Goal: Task Accomplishment & Management: Use online tool/utility

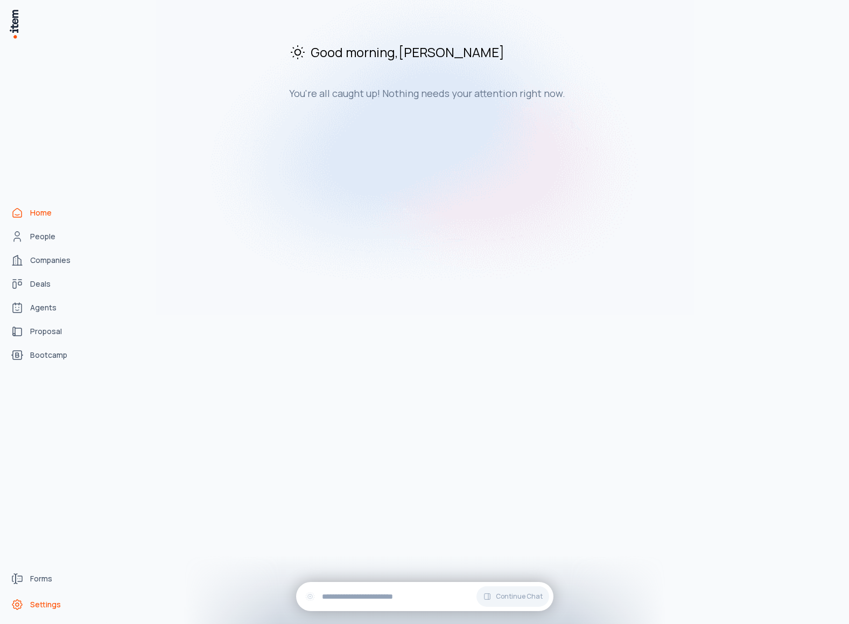
click at [45, 600] on span "Settings" at bounding box center [45, 604] width 31 height 11
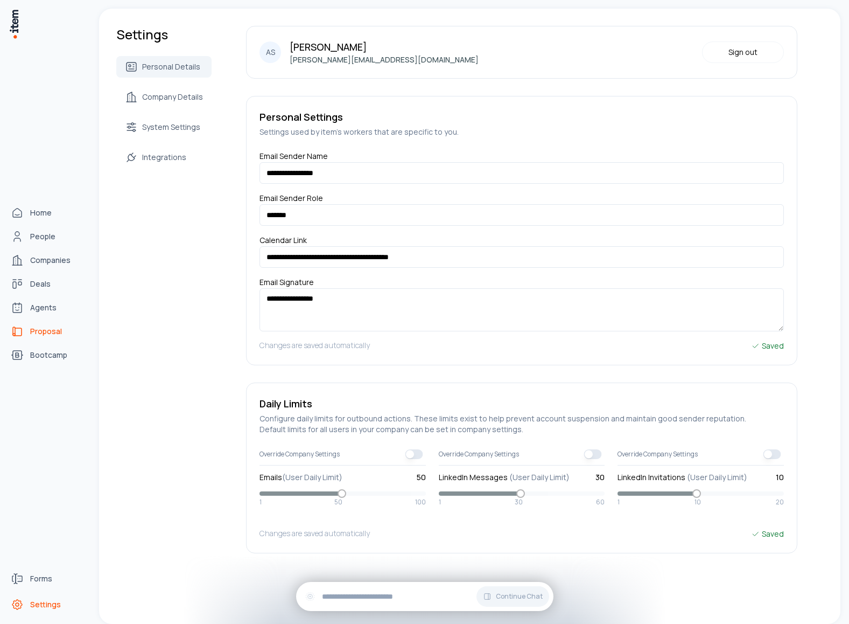
click at [19, 327] on use "proposals" at bounding box center [17, 331] width 13 height 13
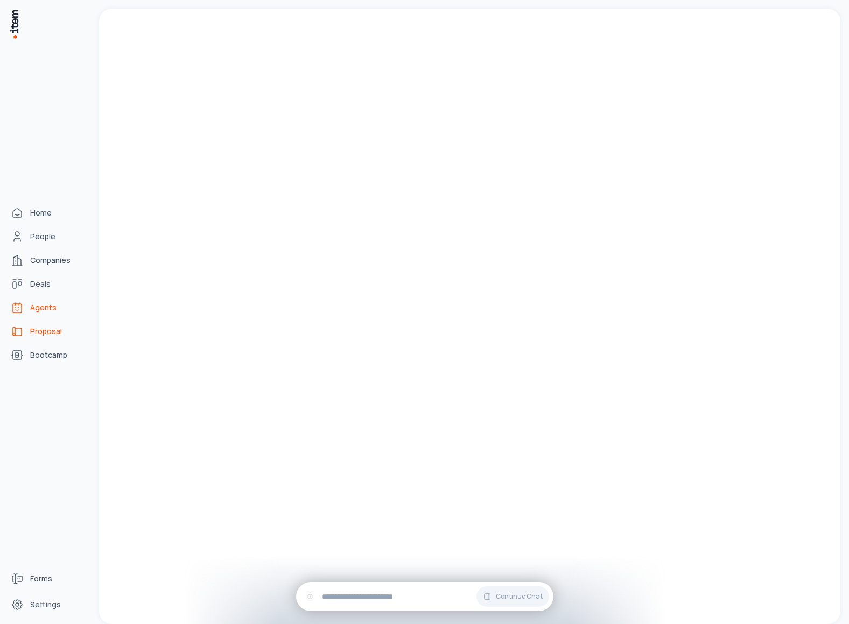
click at [36, 314] on link "Agents" at bounding box center [47, 308] width 82 height 22
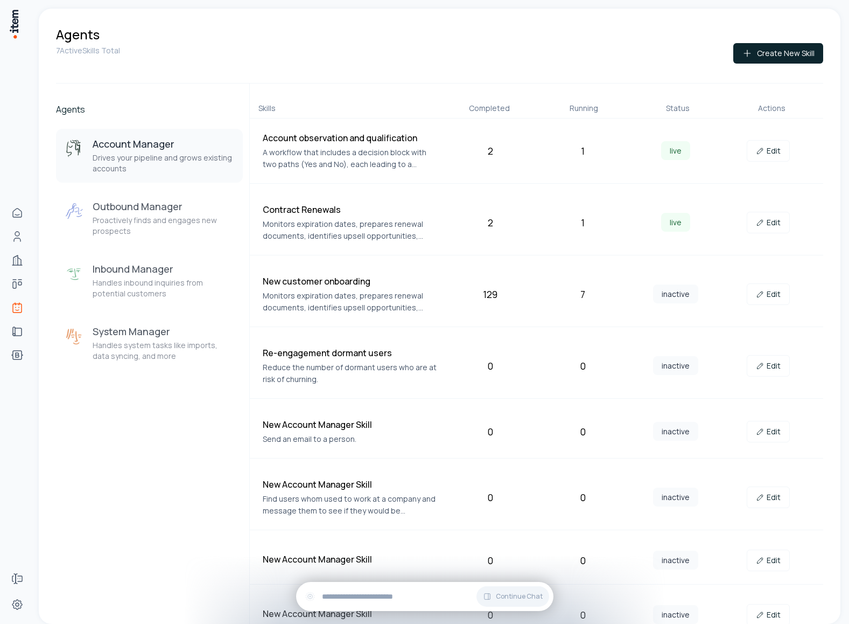
click at [777, 68] on div "7 Active Skills Total Create New Skill" at bounding box center [439, 63] width 767 height 40
click at [771, 146] on link "Edit" at bounding box center [768, 151] width 43 height 22
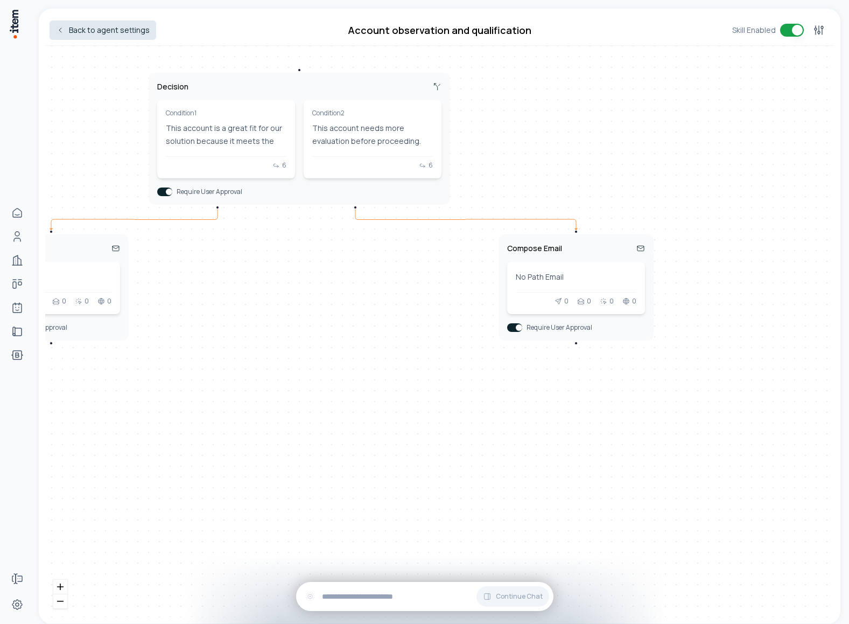
click at [71, 34] on link "Back to agent settings" at bounding box center [103, 29] width 107 height 19
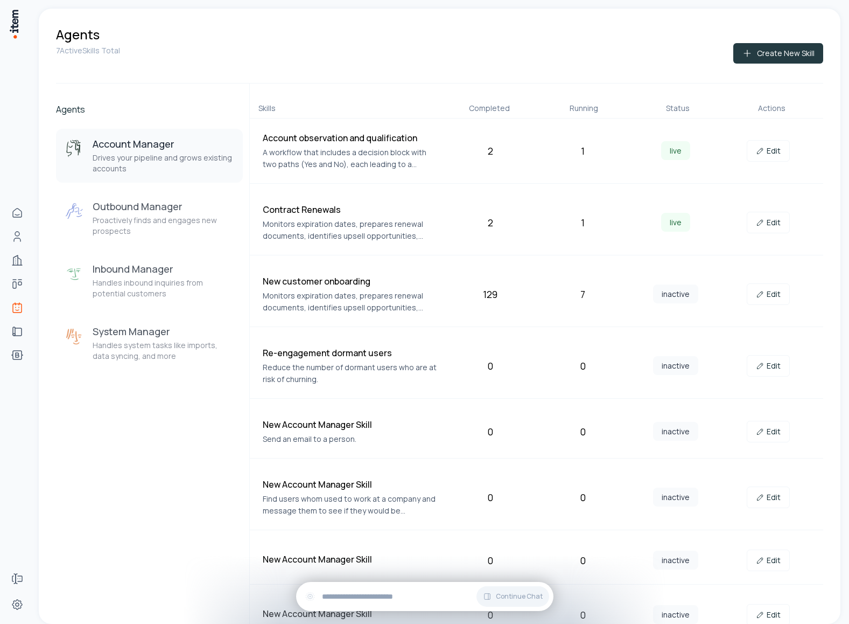
click at [765, 55] on button "Create New Skill" at bounding box center [778, 53] width 90 height 20
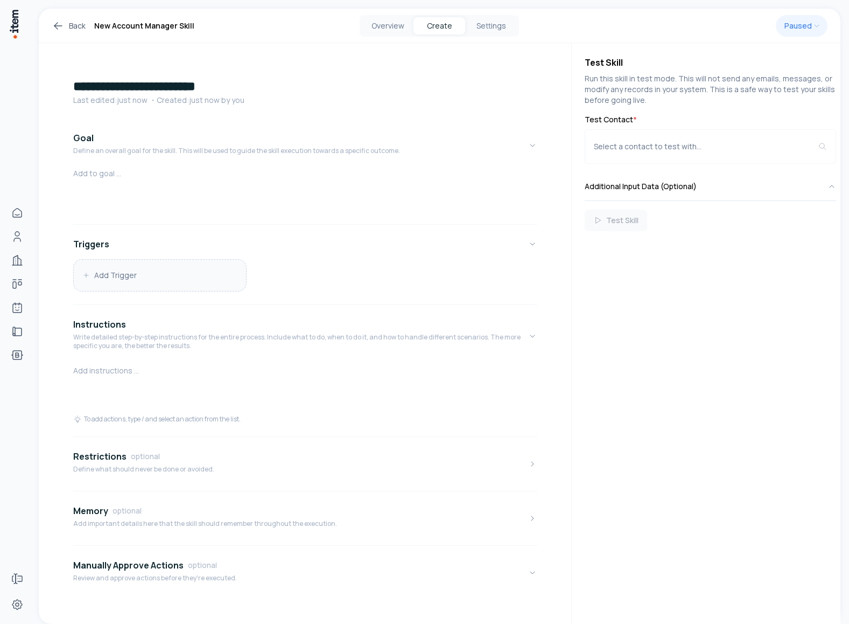
click at [183, 277] on button "Add Trigger" at bounding box center [160, 275] width 172 height 31
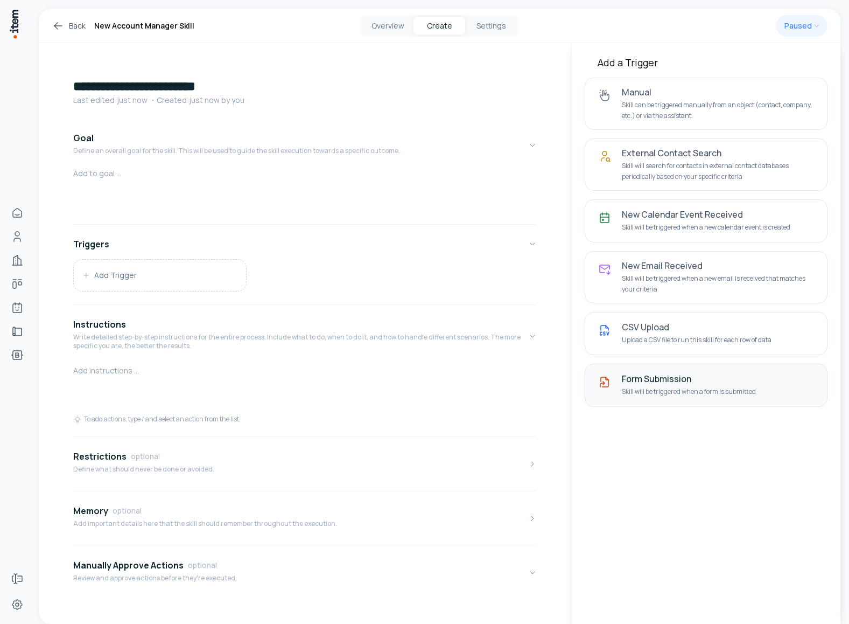
drag, startPoint x: 765, startPoint y: 390, endPoint x: 638, endPoint y: 393, distance: 127.1
click at [638, 393] on p "Skill will be triggered when a form is submitted" at bounding box center [718, 391] width 192 height 11
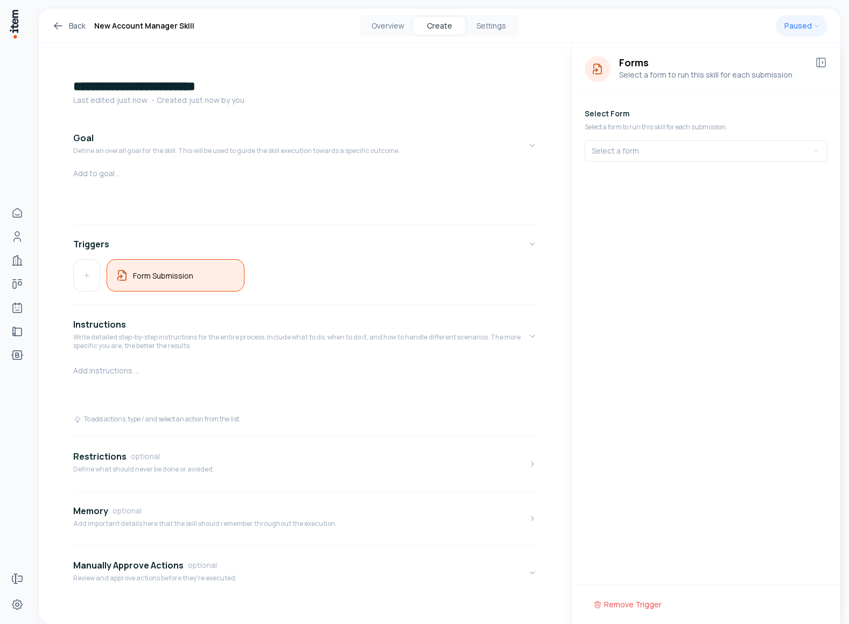
click at [211, 384] on div at bounding box center [305, 389] width 464 height 52
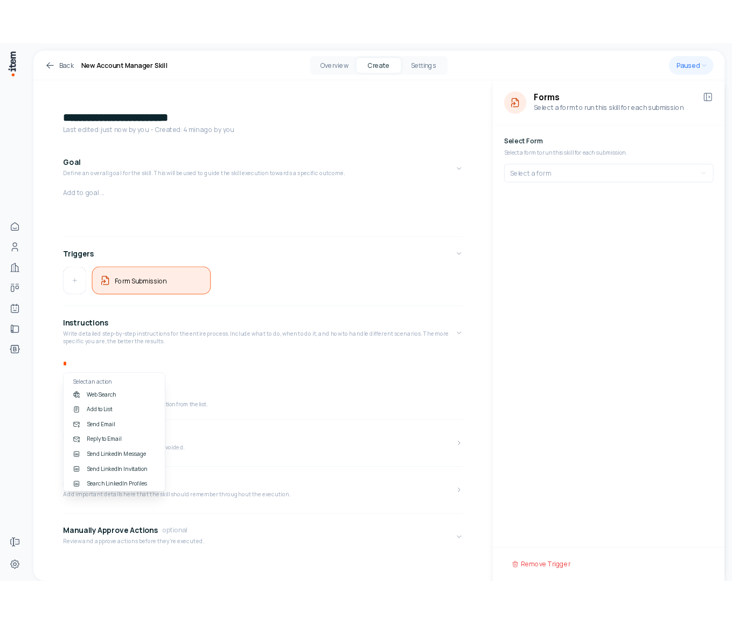
scroll to position [18, 0]
